Goal: Information Seeking & Learning: Compare options

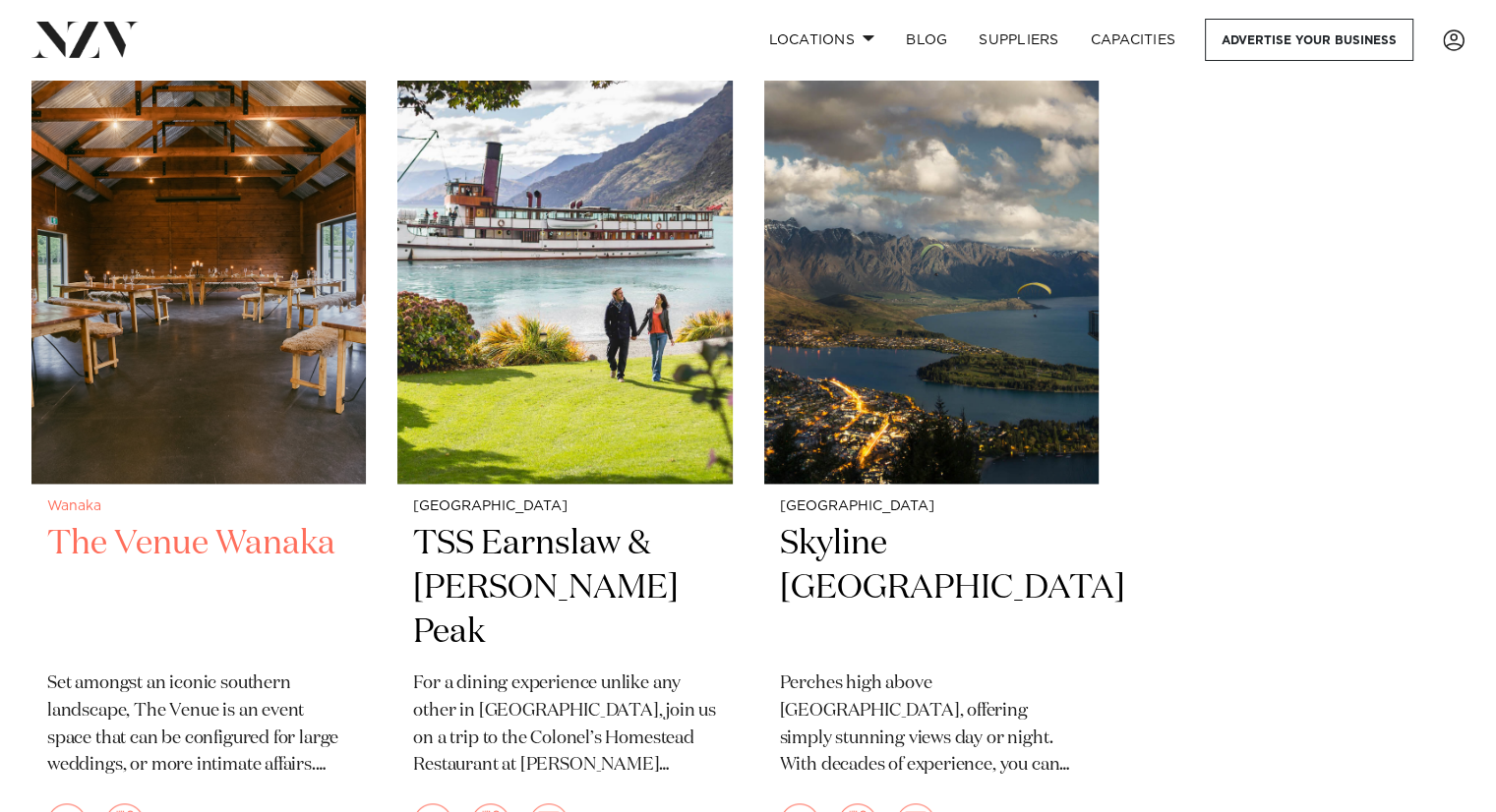
scroll to position [2417, 0]
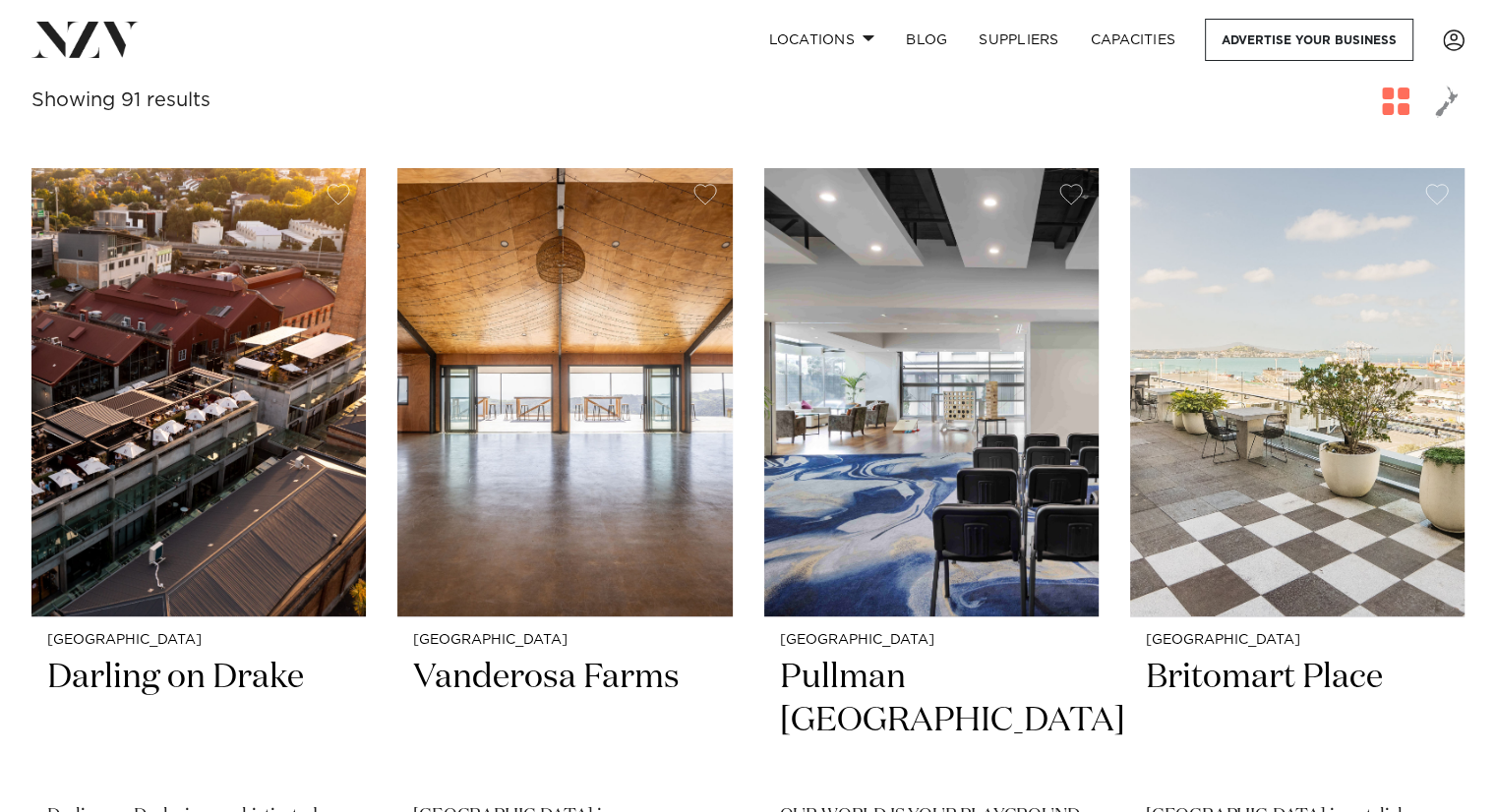
scroll to position [394, 0]
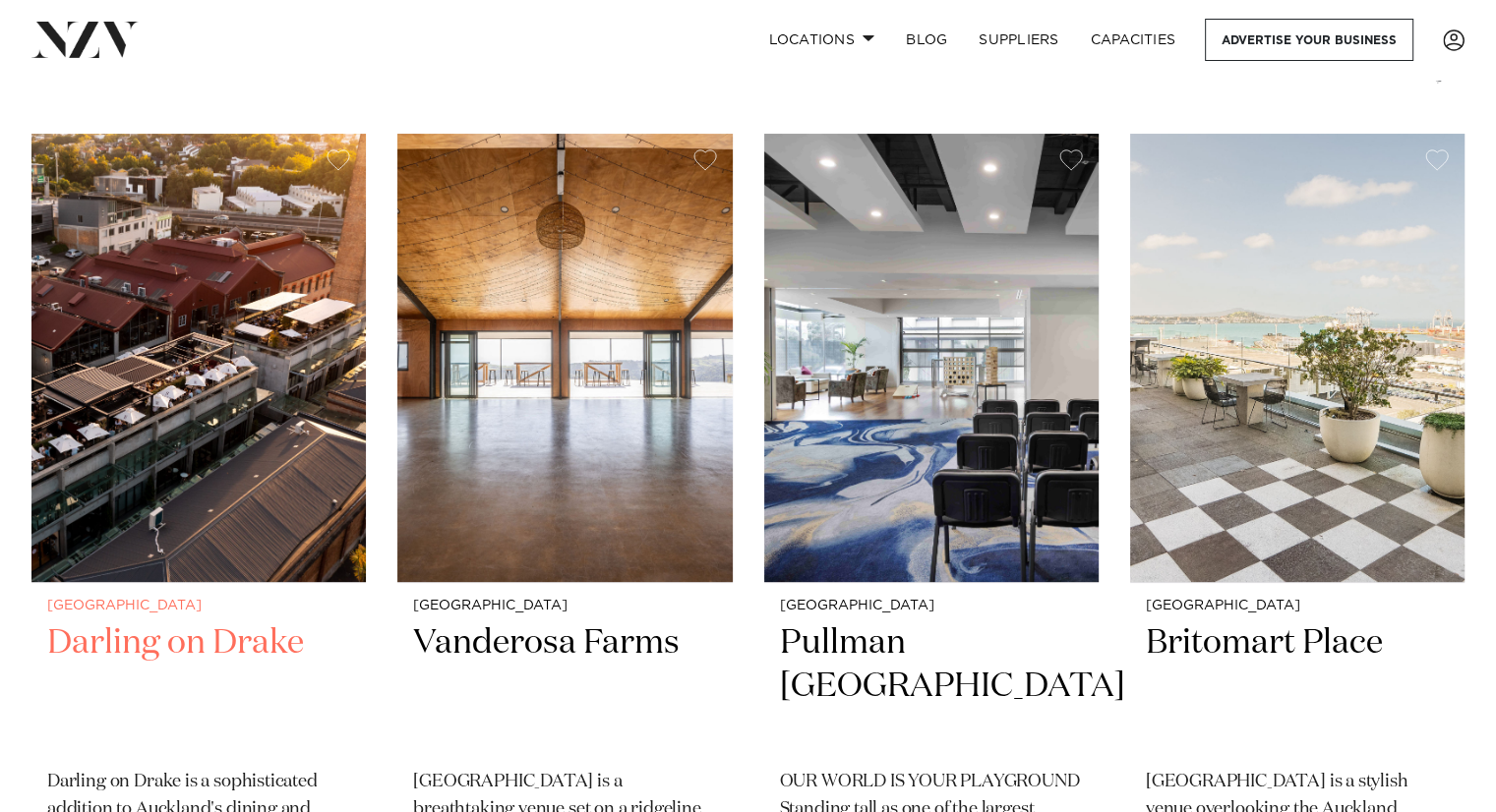
click at [261, 409] on img at bounding box center [199, 357] width 334 height 448
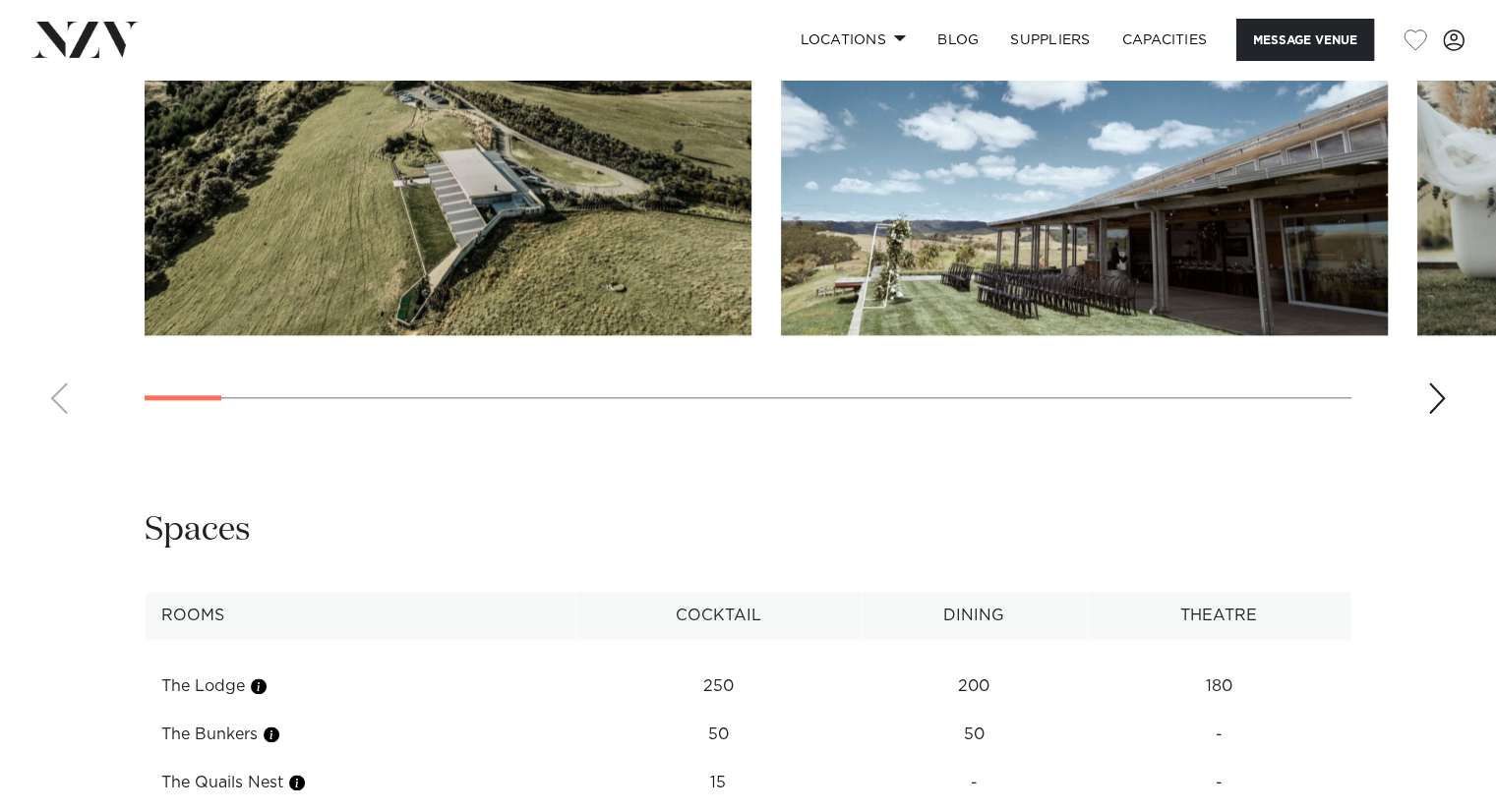
scroll to position [1868, 0]
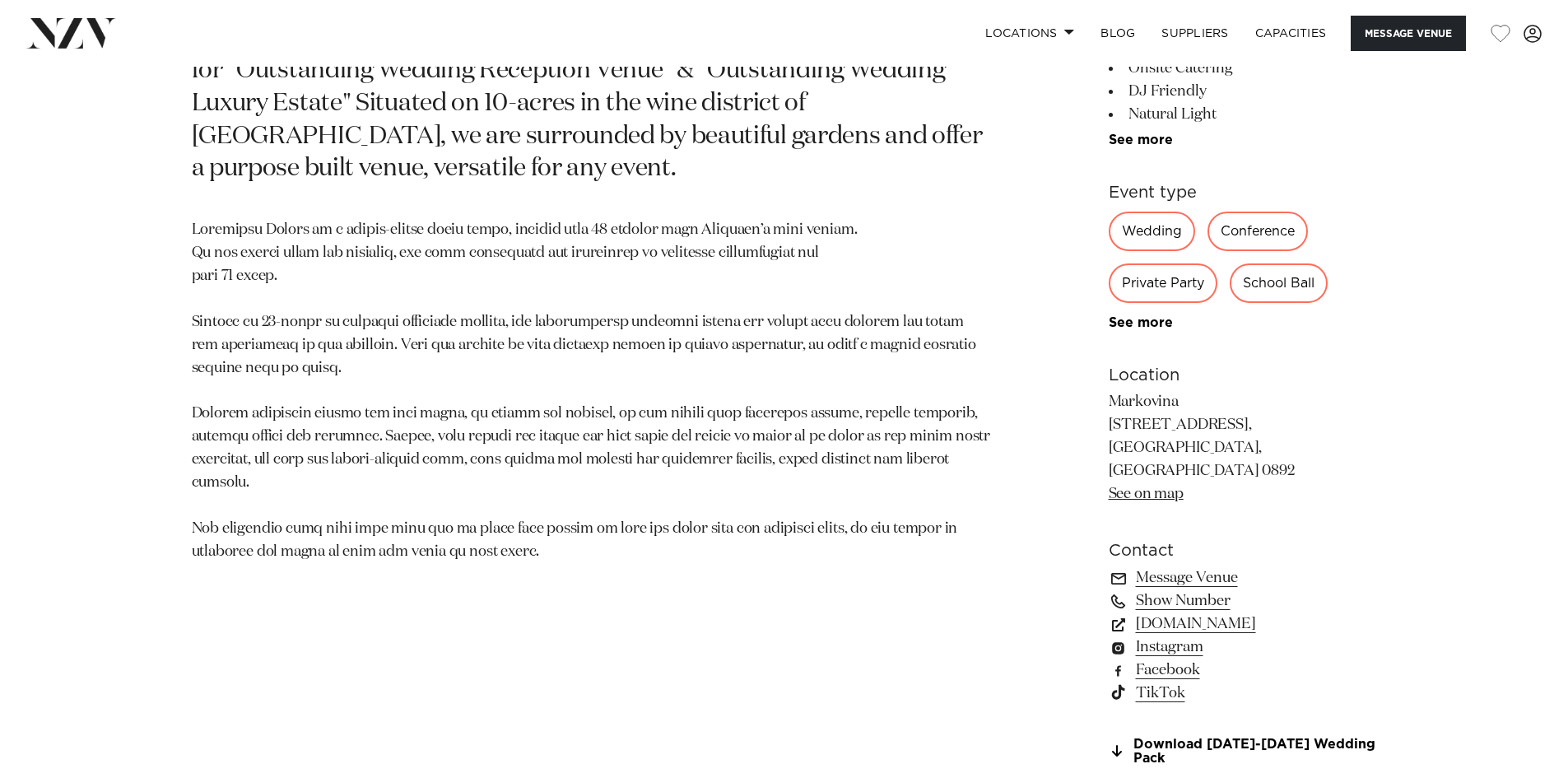
scroll to position [1070, 0]
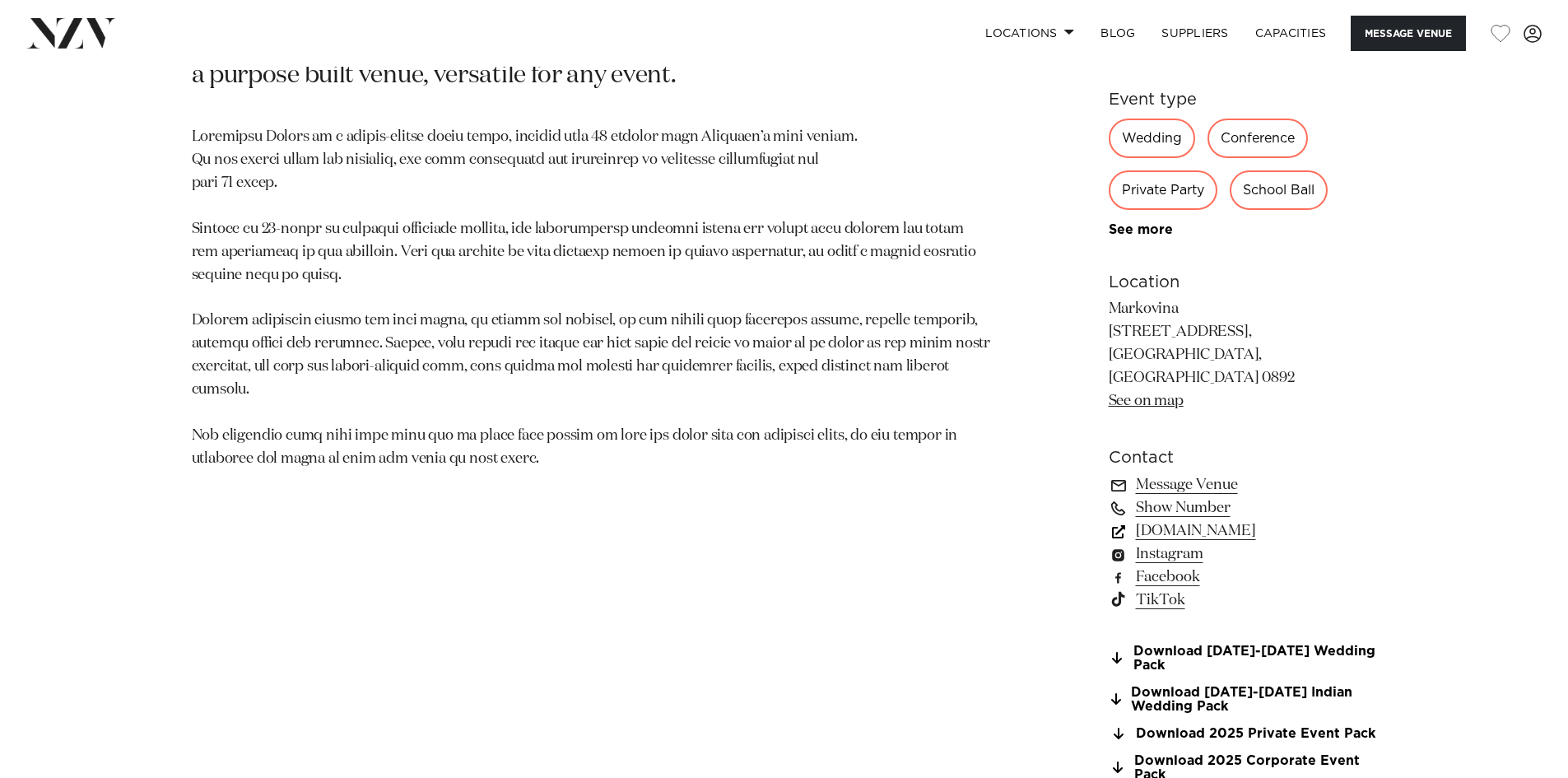
click at [1239, 519] on link "www.markovina.co.nz" at bounding box center [1243, 531] width 268 height 23
